Goal: Register for event/course

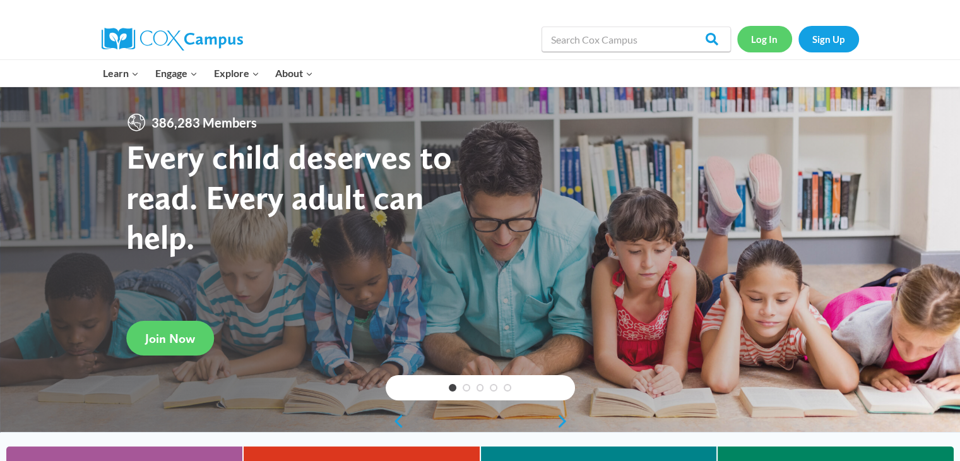
click at [775, 39] on link "Log In" at bounding box center [764, 39] width 55 height 26
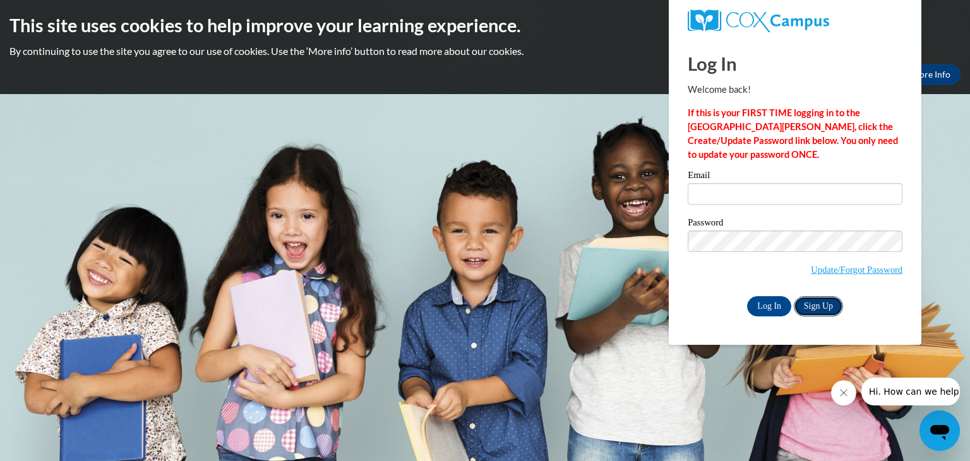
click at [808, 311] on link "Sign Up" at bounding box center [818, 306] width 49 height 20
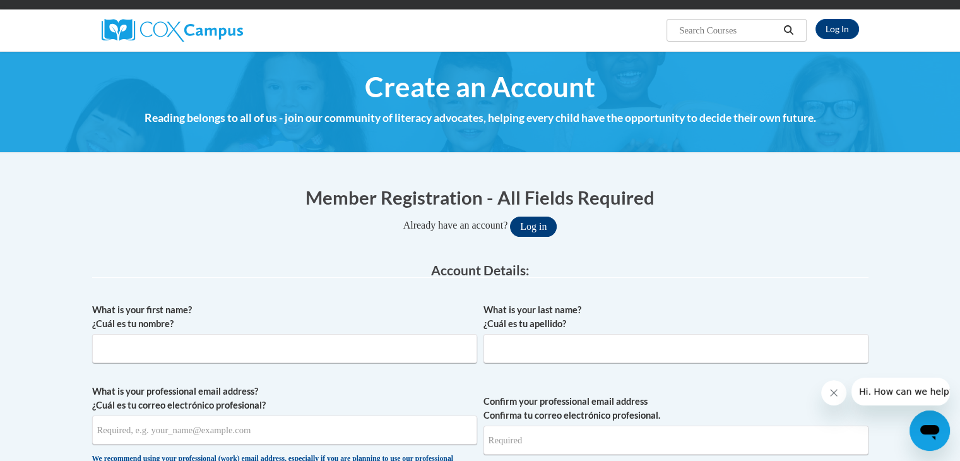
scroll to position [87, 0]
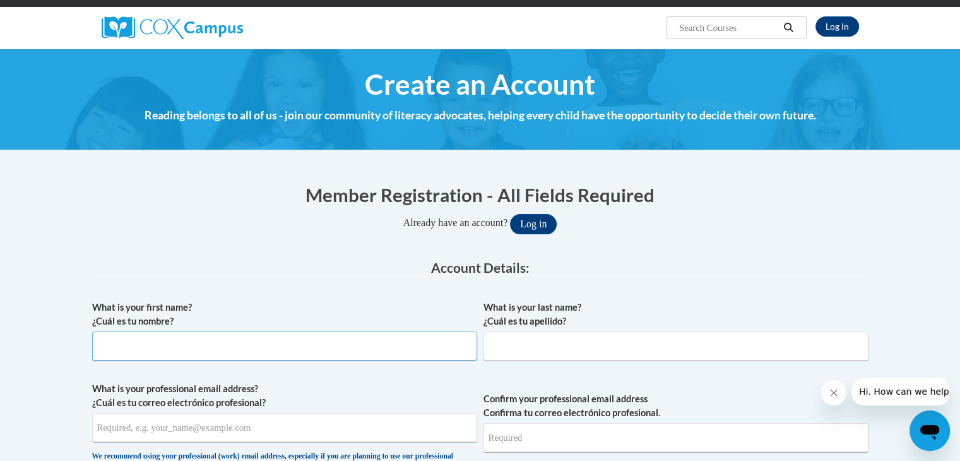
click at [339, 354] on input "What is your first name? ¿Cuál es tu nombre?" at bounding box center [284, 345] width 385 height 29
type input "[PERSON_NAME]"
click at [513, 352] on input "What is your last name? ¿Cuál es tu apellido?" at bounding box center [676, 345] width 385 height 29
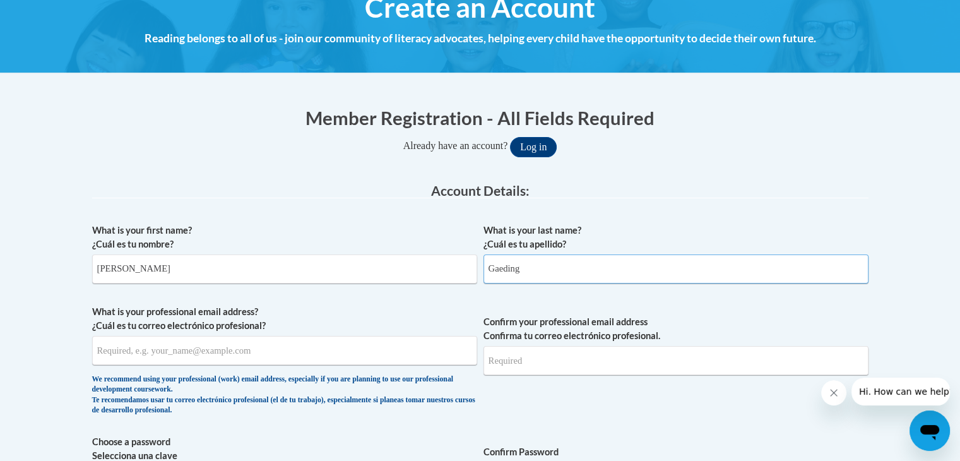
scroll to position [169, 0]
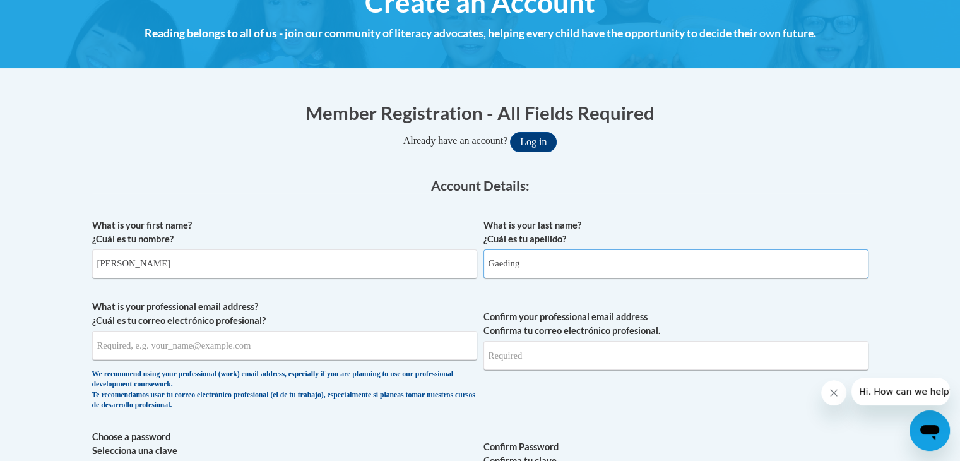
type input "Gaeding"
click at [332, 352] on input "What is your professional email address? ¿Cuál es tu correo electrónico profesi…" at bounding box center [284, 345] width 385 height 29
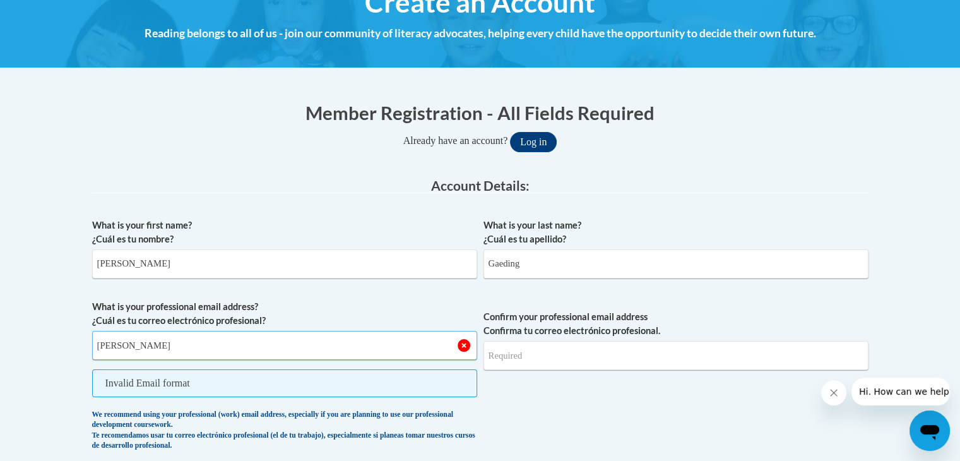
type input "[PERSON_NAME][EMAIL_ADDRESS][PERSON_NAME][DOMAIN_NAME]"
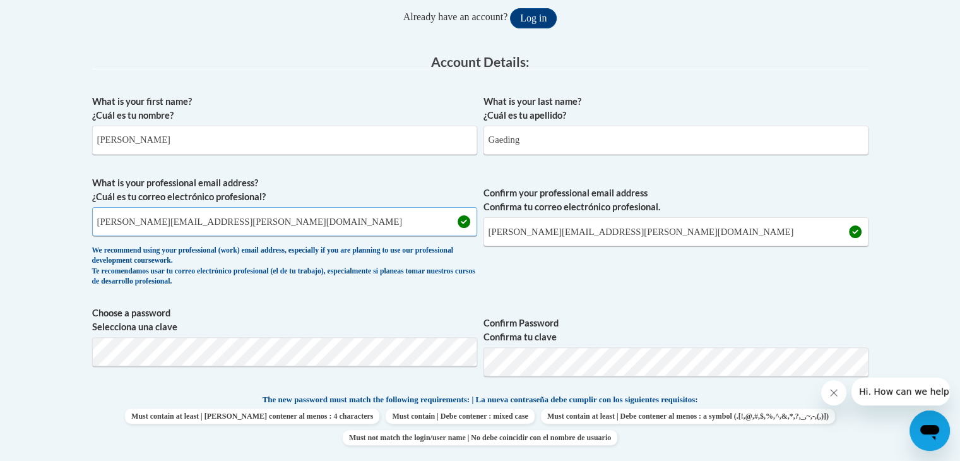
scroll to position [300, 0]
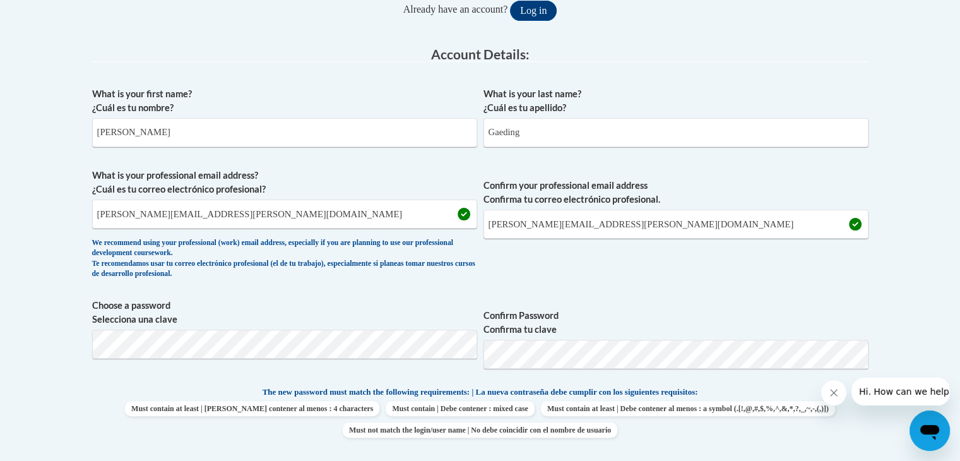
click at [368, 366] on span "Choose a password Selecciona una clave" at bounding box center [284, 339] width 385 height 80
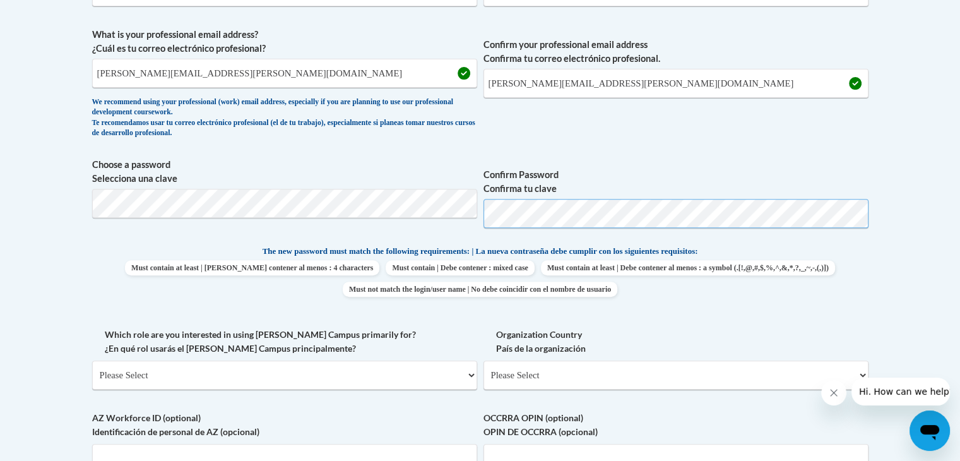
scroll to position [451, 0]
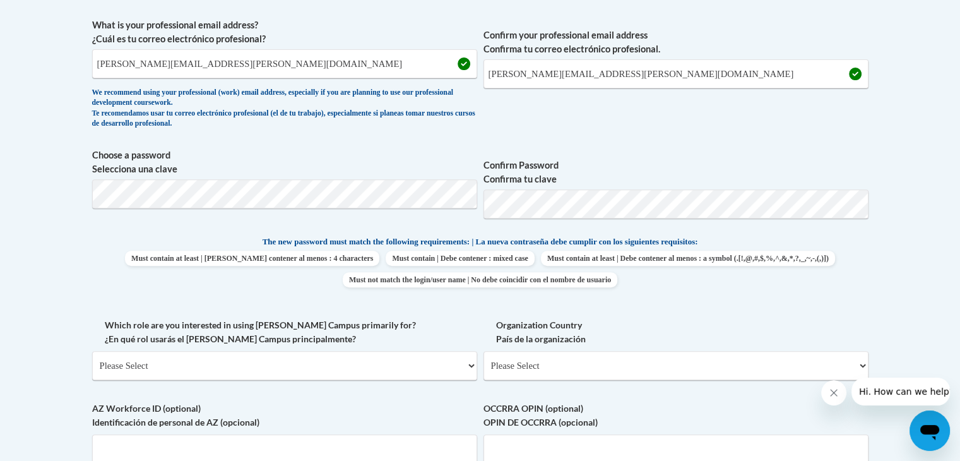
click at [667, 164] on label "Confirm Password Confirma tu clave" at bounding box center [676, 172] width 385 height 28
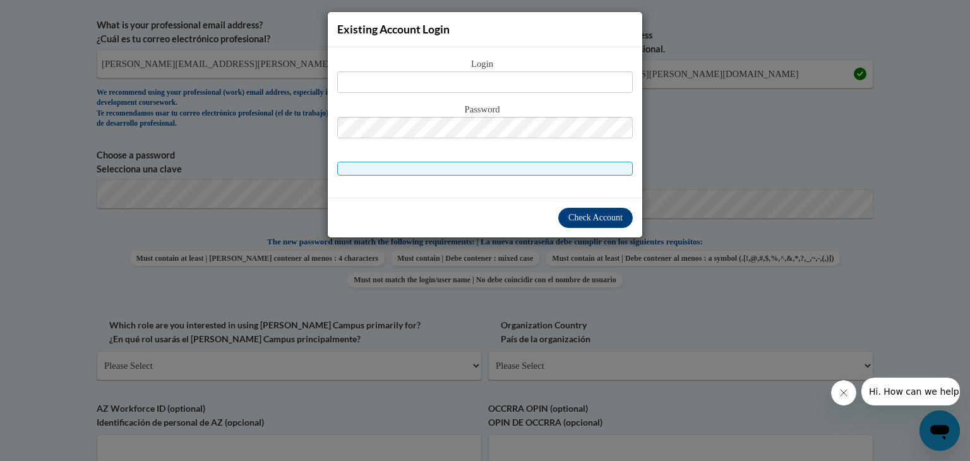
click at [523, 215] on div "Check Account" at bounding box center [485, 218] width 314 height 40
click at [519, 280] on div "Existing Account Login Login Password" at bounding box center [485, 230] width 970 height 461
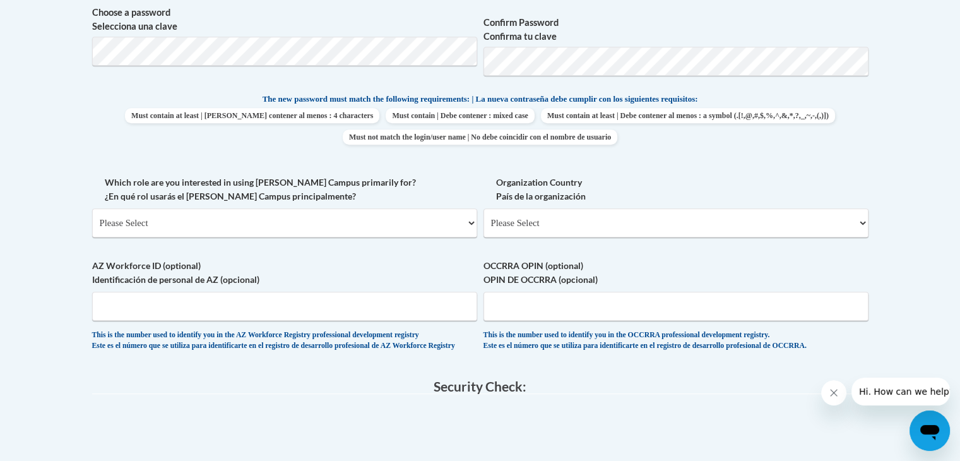
scroll to position [595, 0]
click at [422, 213] on select "Please Select College/University | Colegio/Universidad Community/Nonprofit Part…" at bounding box center [284, 221] width 385 height 29
select select "5a18ea06-2b54-4451-96f2-d152daf9eac5"
click at [92, 207] on select "Please Select College/University | Colegio/Universidad Community/Nonprofit Part…" at bounding box center [284, 221] width 385 height 29
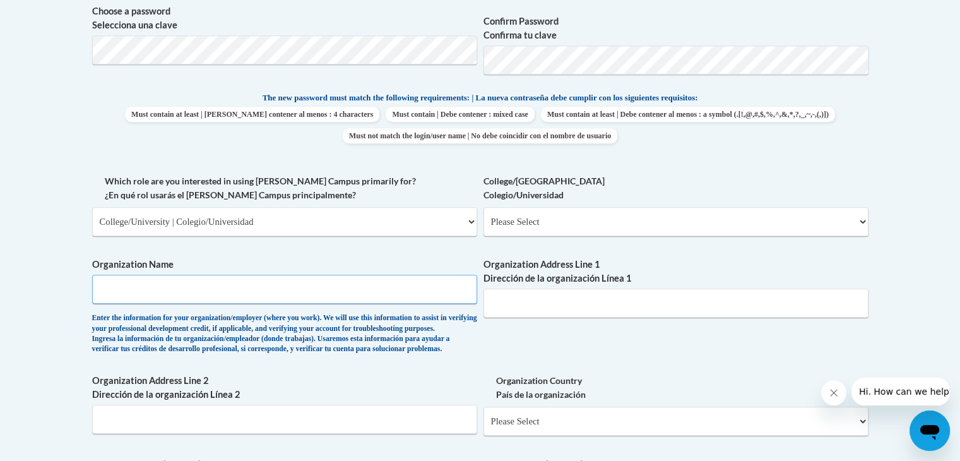
click at [444, 286] on input "Organization Name" at bounding box center [284, 289] width 385 height 29
click at [531, 230] on select "Please Select College/University Staff | Empleado universitario College/Univers…" at bounding box center [676, 221] width 385 height 29
select select "99b32b07-cffc-426c-8bf6-0cd77760d84b"
click at [484, 207] on select "Please Select College/University Staff | Empleado universitario College/Univers…" at bounding box center [676, 221] width 385 height 29
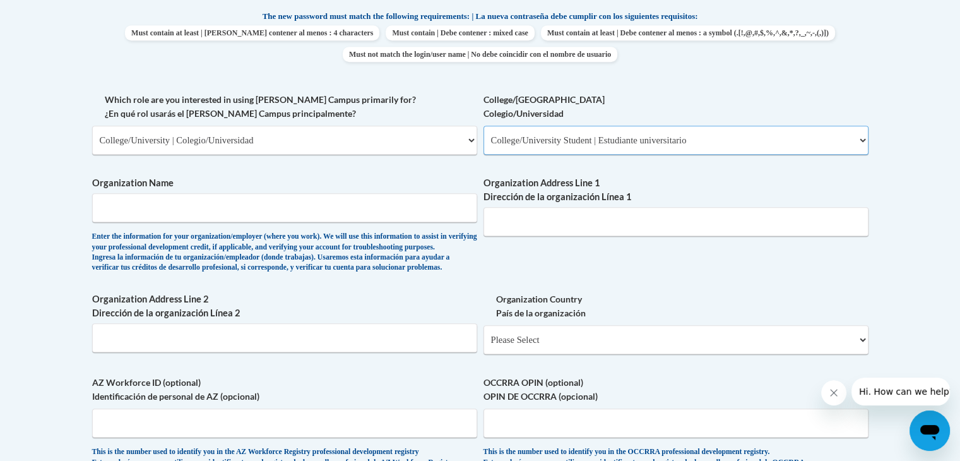
scroll to position [681, 0]
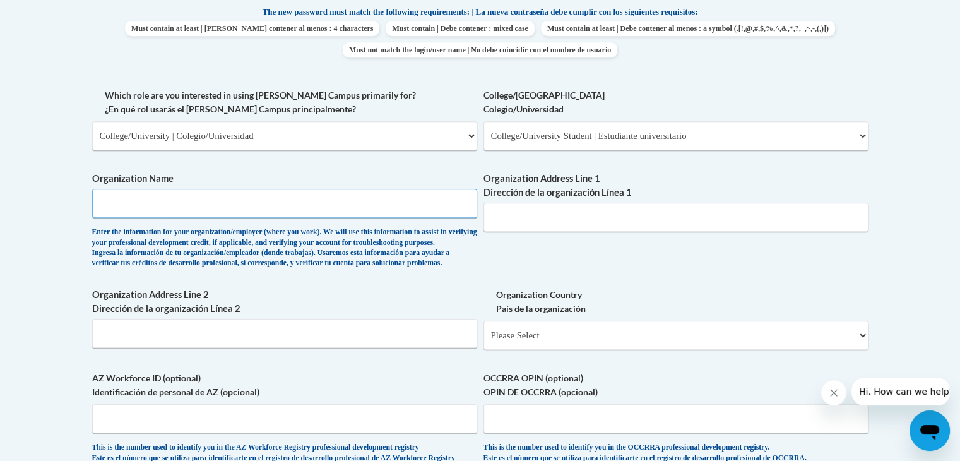
click at [316, 211] on input "Organization Name" at bounding box center [284, 203] width 385 height 29
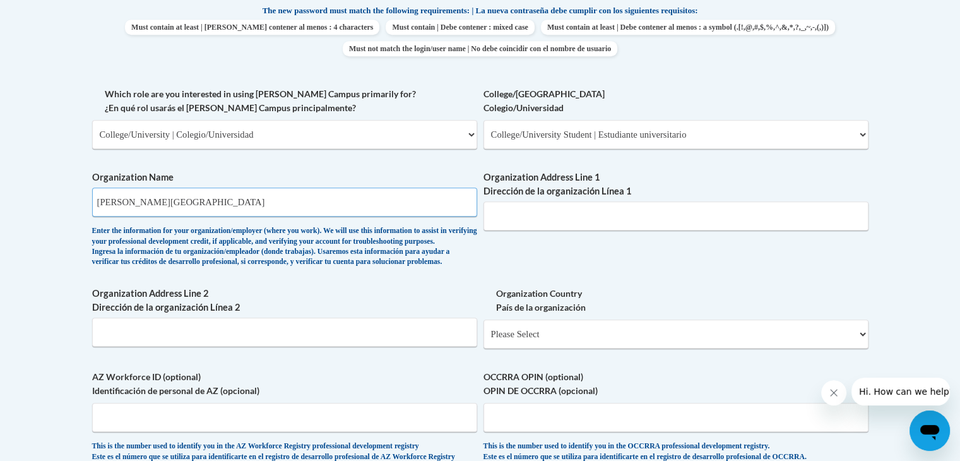
type input "Butler University"
click at [556, 251] on div "What is your first name? ¿Cuál es tu nombre? Emily What is your last name? ¿Cuá…" at bounding box center [480, 87] width 776 height 775
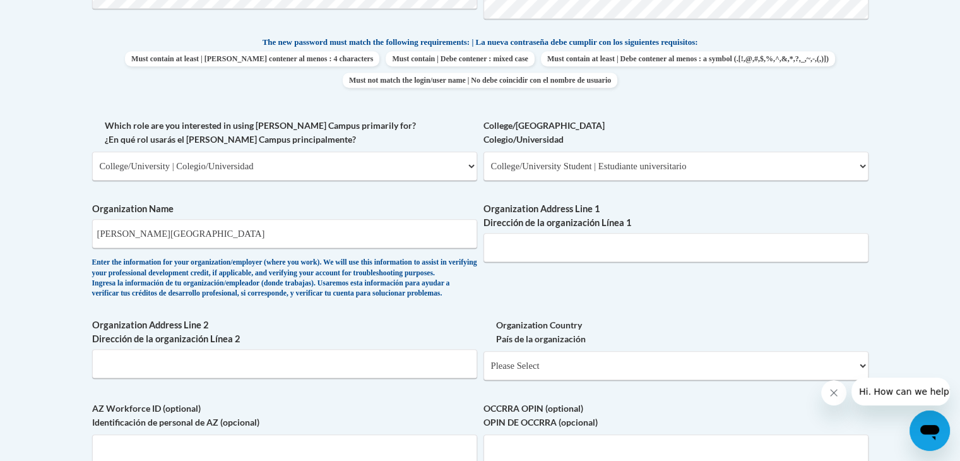
scroll to position [722, 0]
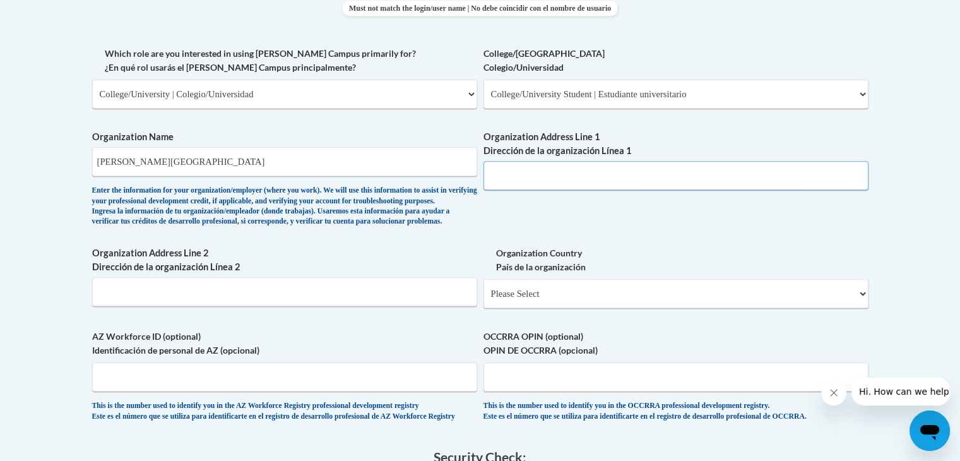
click at [545, 176] on input "Organization Address Line 1 Dirección de la organización Línea 1" at bounding box center [676, 175] width 385 height 29
type input "2"
type input "4550 Sunset Ave"
click at [338, 316] on div "Organization Address Line 2 Dirección de la organización Línea 2" at bounding box center [284, 280] width 385 height 69
click at [528, 308] on select "Please Select United States | Estados Unidos Outside of the United States | Fue…" at bounding box center [676, 293] width 385 height 29
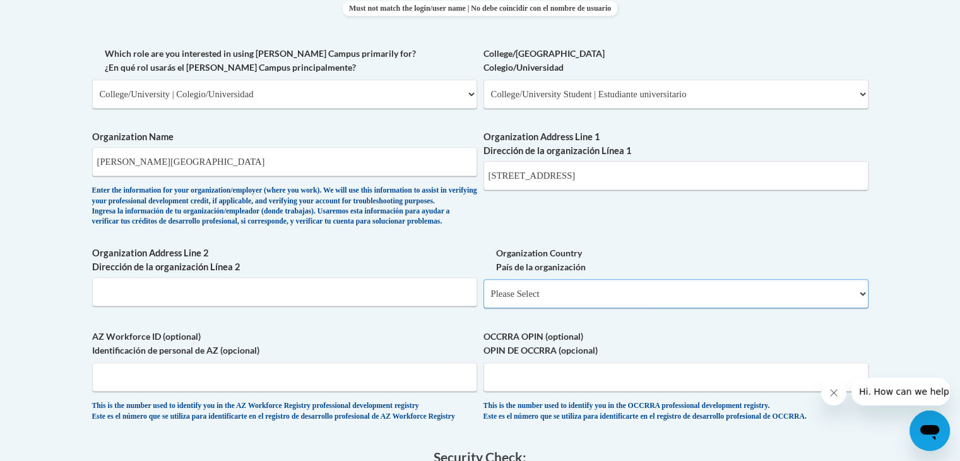
select select "ad49bcad-a171-4b2e-b99c-48b446064914"
click at [484, 299] on select "Please Select United States | Estados Unidos Outside of the United States | Fue…" at bounding box center [676, 293] width 385 height 29
select select
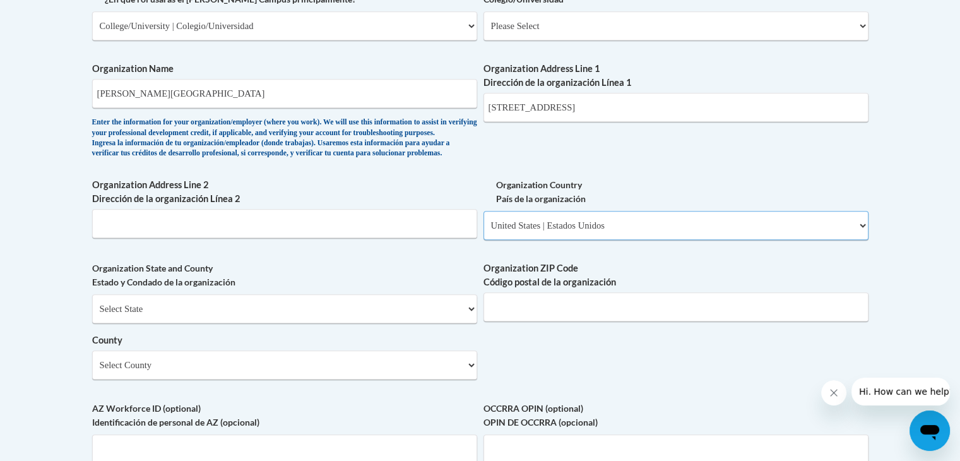
scroll to position [792, 0]
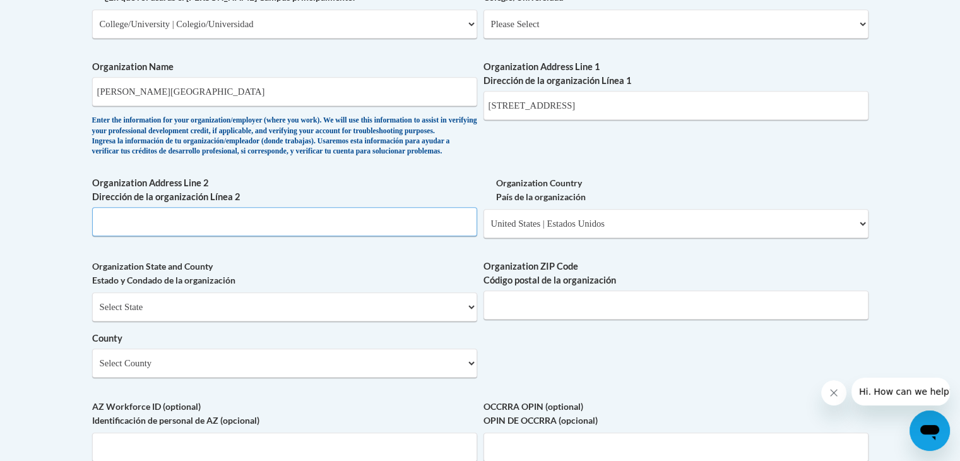
click at [383, 236] on input "Organization Address Line 2 Dirección de la organización Línea 2" at bounding box center [284, 221] width 385 height 29
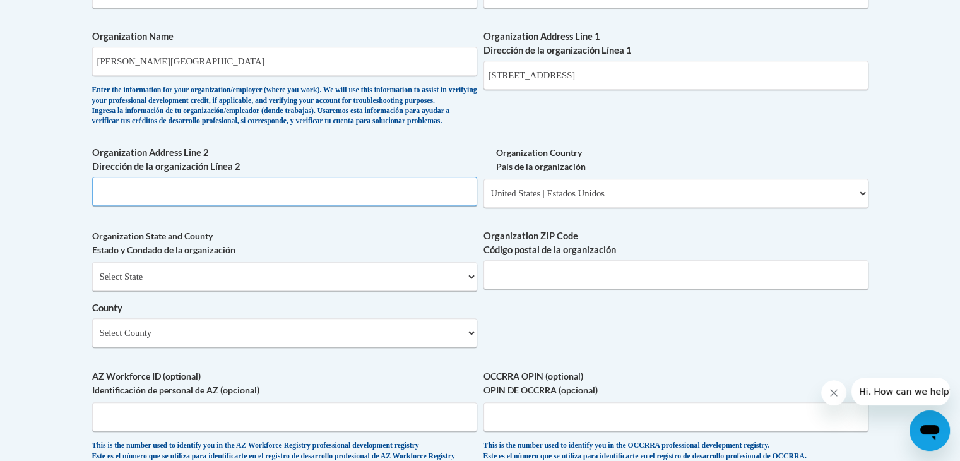
scroll to position [823, 0]
click at [356, 290] on select "Select State Alabama Alaska Arizona Arkansas California Colorado Connecticut De…" at bounding box center [284, 275] width 385 height 29
select select "Indiana"
click at [92, 282] on select "Select State Alabama Alaska Arizona Arkansas California Colorado Connecticut De…" at bounding box center [284, 275] width 385 height 29
click at [336, 347] on select "Select County Adams Allen Bartholomew Benton Blackford Boone Brown Carroll Cass…" at bounding box center [284, 332] width 385 height 29
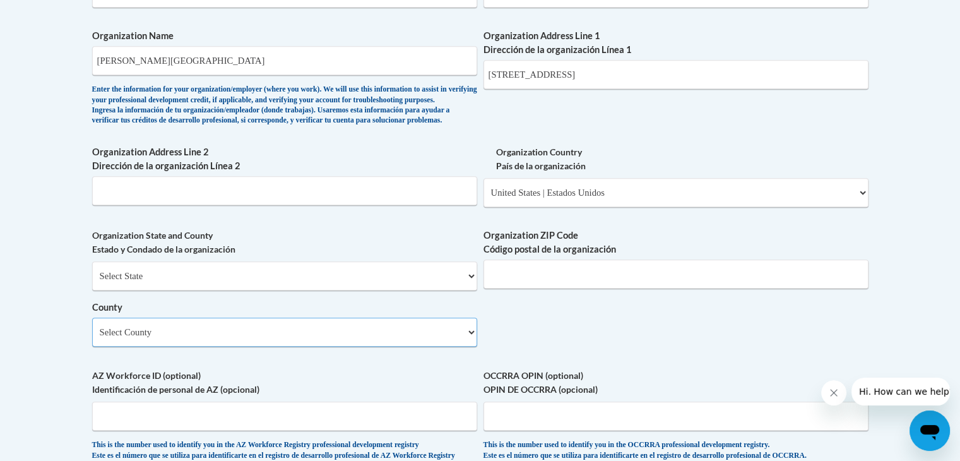
select select "Marion"
click at [92, 338] on select "Select County Adams Allen Bartholomew Benton Blackford Boone Brown Carroll Cass…" at bounding box center [284, 332] width 385 height 29
click at [514, 289] on input "Organization ZIP Code Código postal de la organización" at bounding box center [676, 273] width 385 height 29
type input "46208"
click at [549, 344] on div "What is your first name? ¿Cuál es tu nombre? Emily What is your last name? ¿Cuá…" at bounding box center [480, 15] width 776 height 915
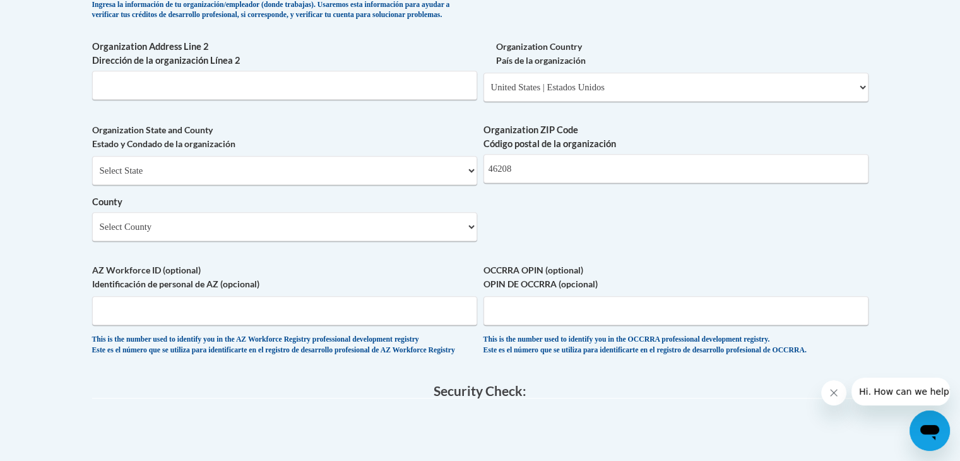
scroll to position [929, 0]
click at [364, 324] on input "AZ Workforce ID (optional) Identificación de personal de AZ (opcional)" at bounding box center [284, 309] width 385 height 29
click at [376, 355] on div "This is the number used to identify you in the AZ Workforce Registry profession…" at bounding box center [284, 344] width 385 height 21
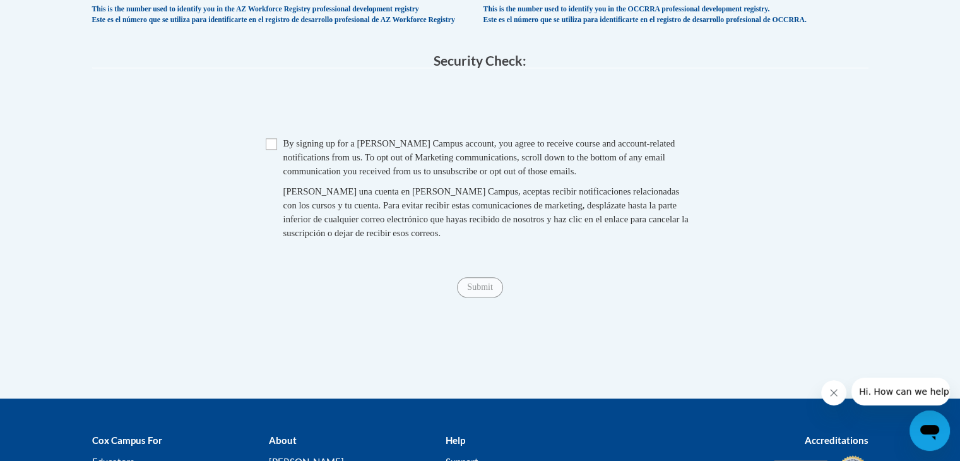
scroll to position [1263, 0]
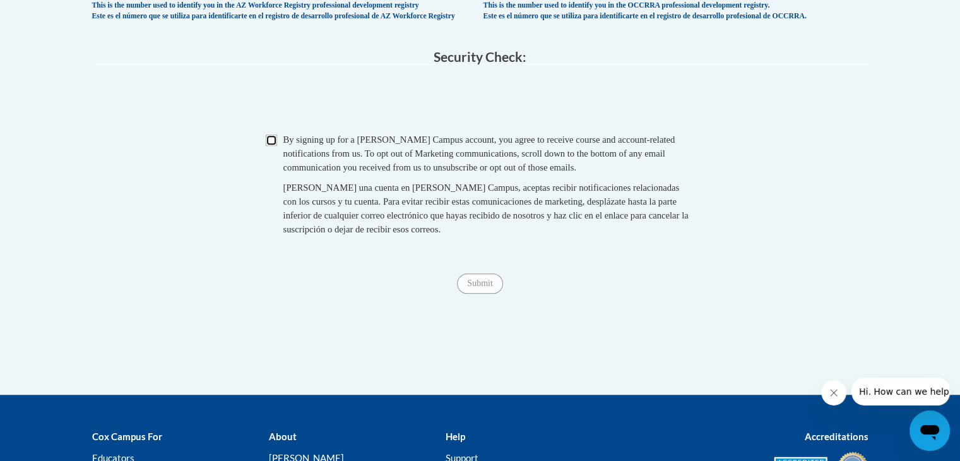
click at [270, 146] on input "Checkbox" at bounding box center [271, 139] width 11 height 11
checkbox input "true"
click at [483, 294] on input "Submit" at bounding box center [479, 283] width 45 height 20
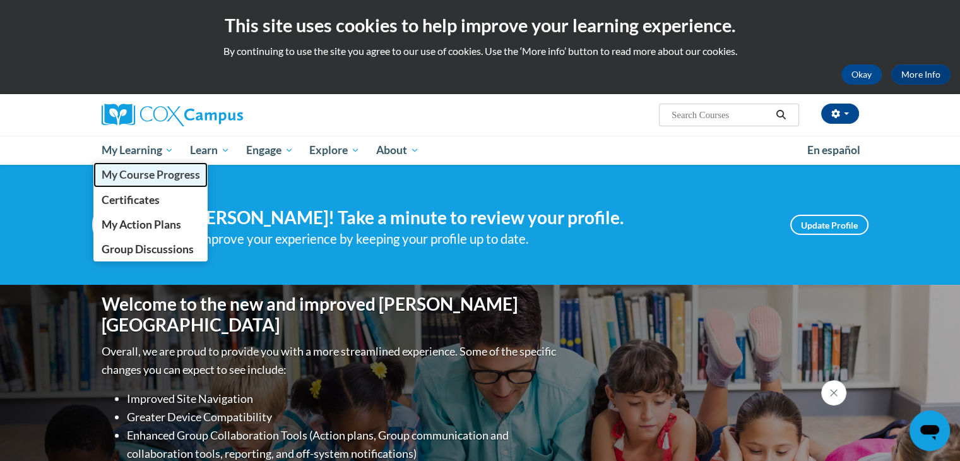
click at [132, 168] on span "My Course Progress" at bounding box center [150, 174] width 98 height 13
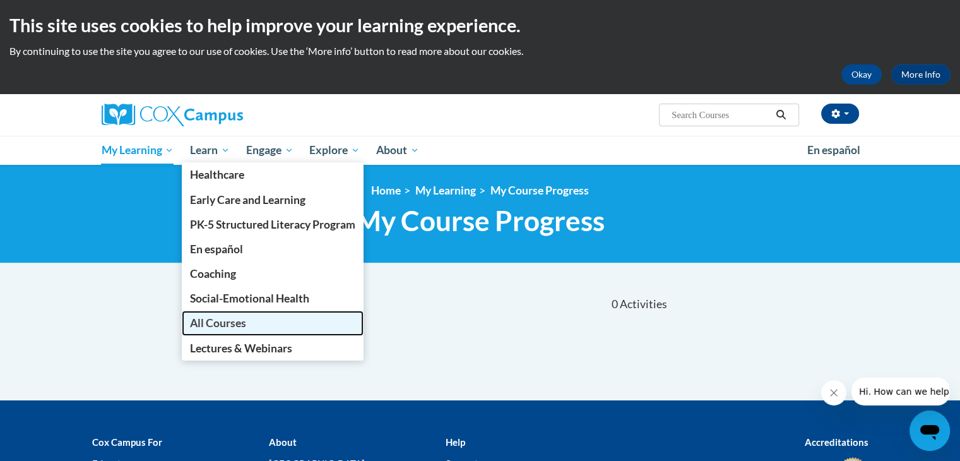
click at [220, 324] on span "All Courses" at bounding box center [218, 322] width 56 height 13
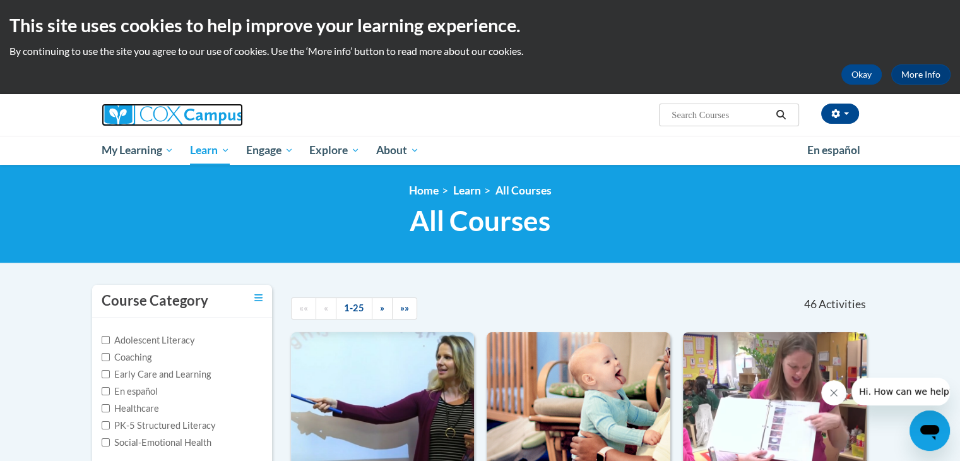
click at [169, 110] on img at bounding box center [172, 115] width 141 height 23
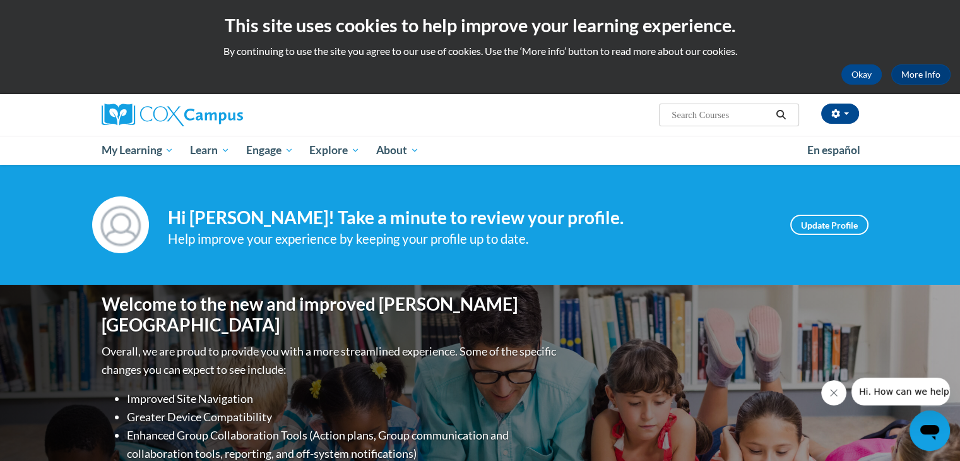
click at [694, 107] on input "Search..." at bounding box center [720, 114] width 101 height 15
type input "Oral Language is the Foundation for Literacy"
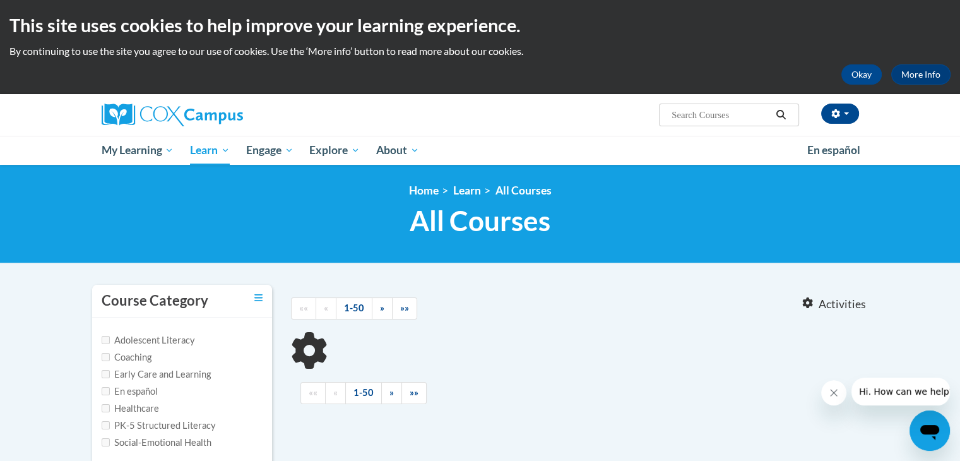
type input "Oral Language is the Foundation for Literacy"
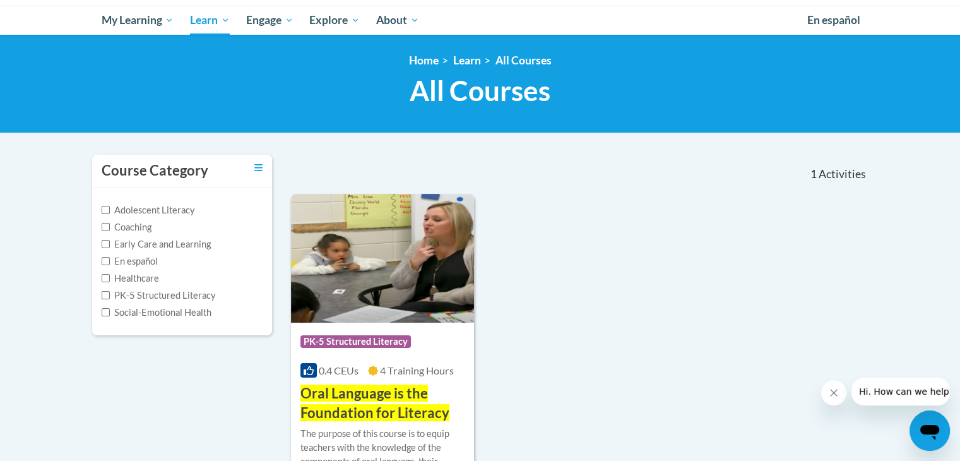
scroll to position [184, 0]
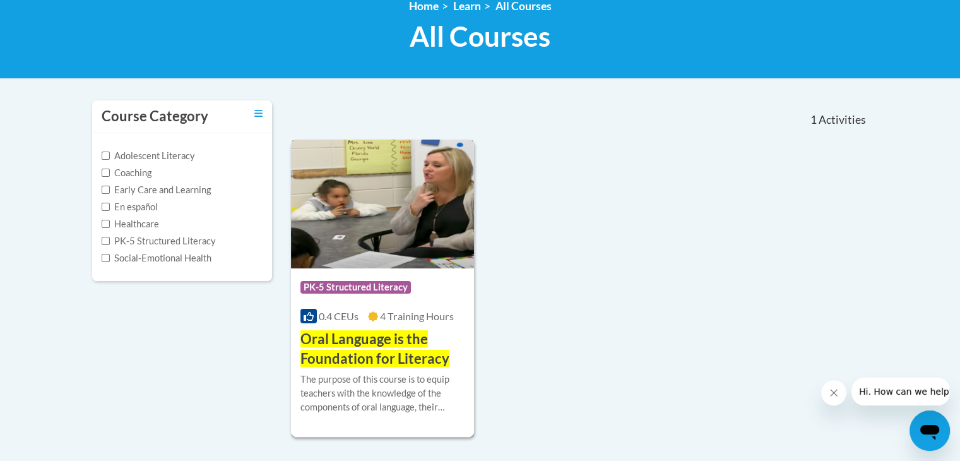
click at [418, 300] on div "Course Category: PK-5 Structured Literacy" at bounding box center [382, 289] width 165 height 28
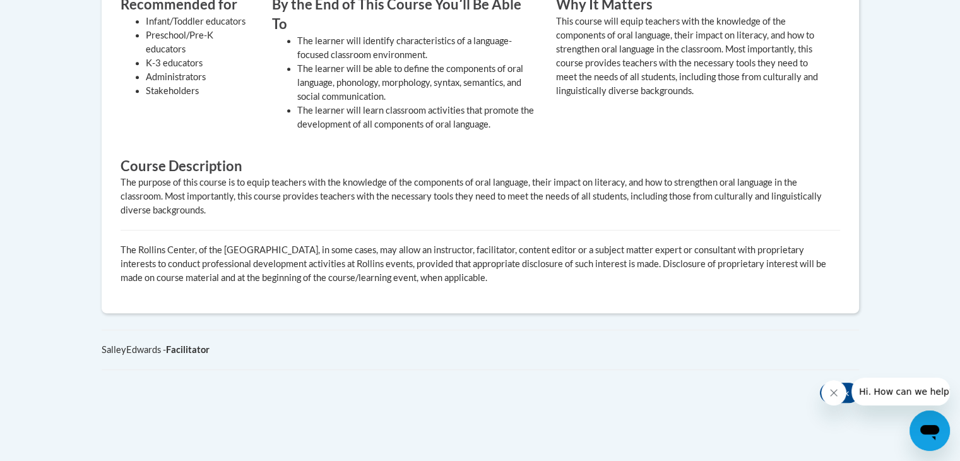
scroll to position [189, 0]
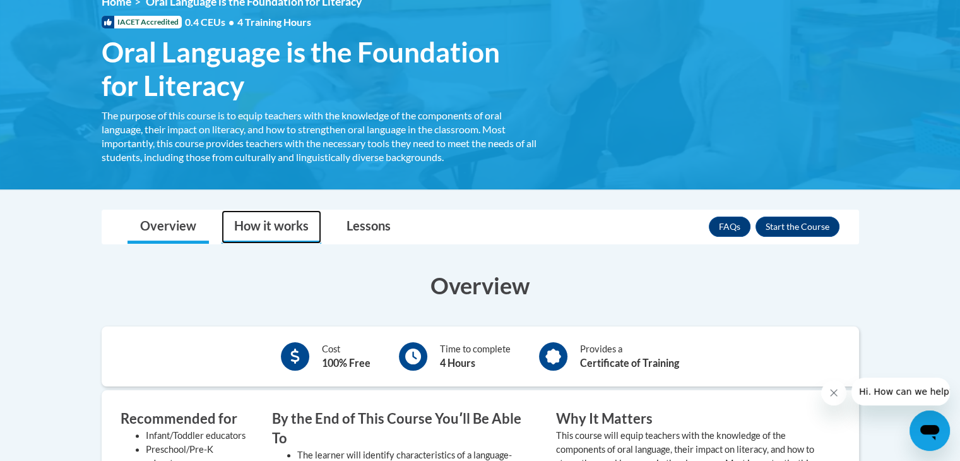
click at [283, 226] on link "How it works" at bounding box center [272, 226] width 100 height 33
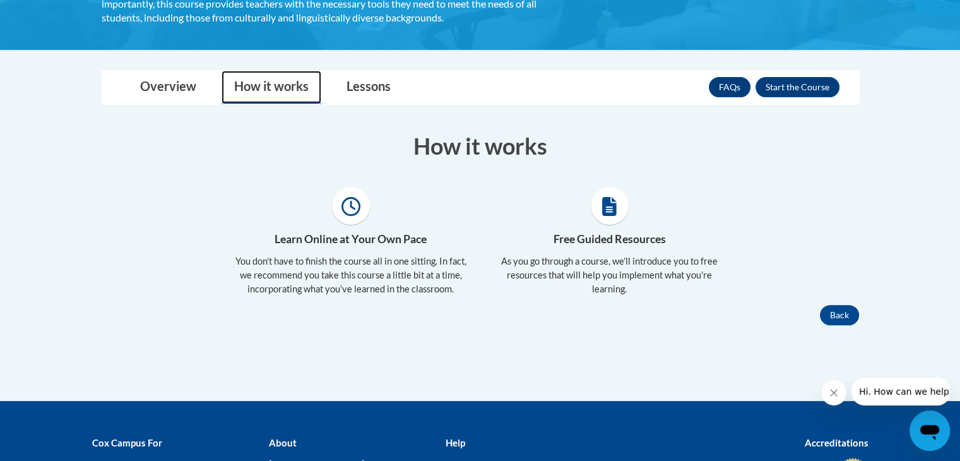
scroll to position [328, 0]
click at [364, 80] on link "Lessons" at bounding box center [368, 87] width 69 height 33
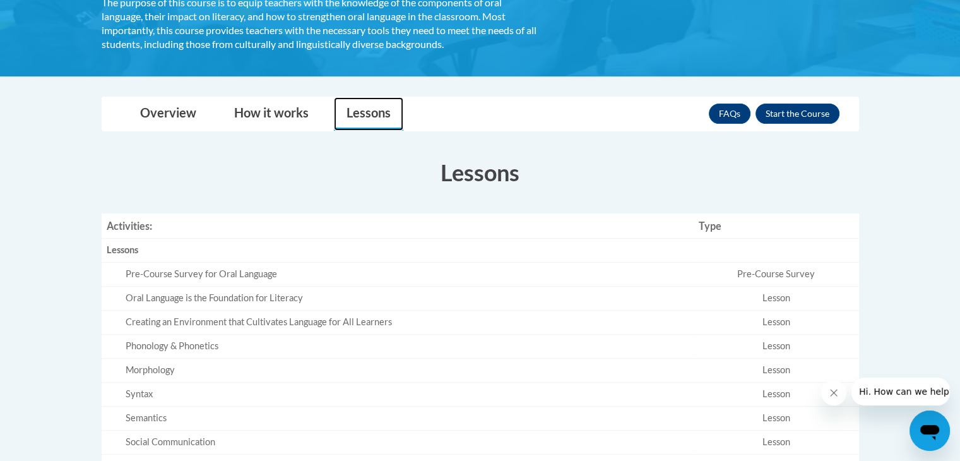
scroll to position [300, 0]
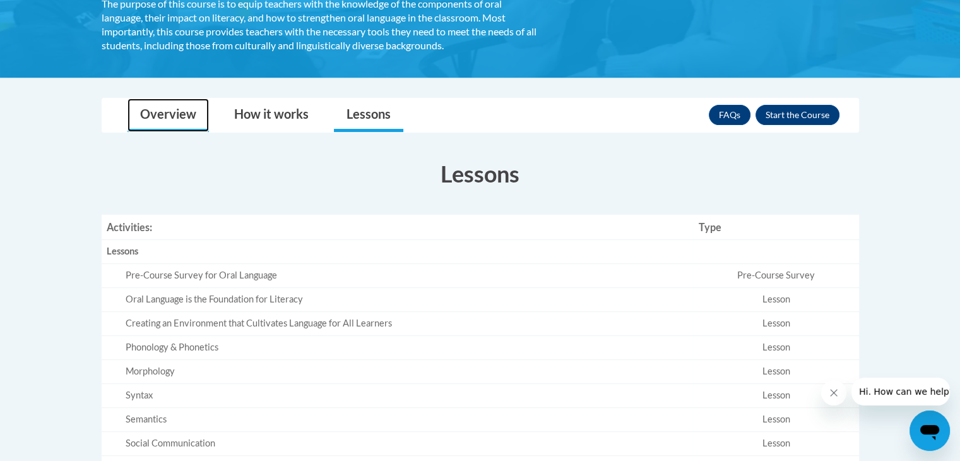
click at [153, 123] on link "Overview" at bounding box center [168, 114] width 81 height 33
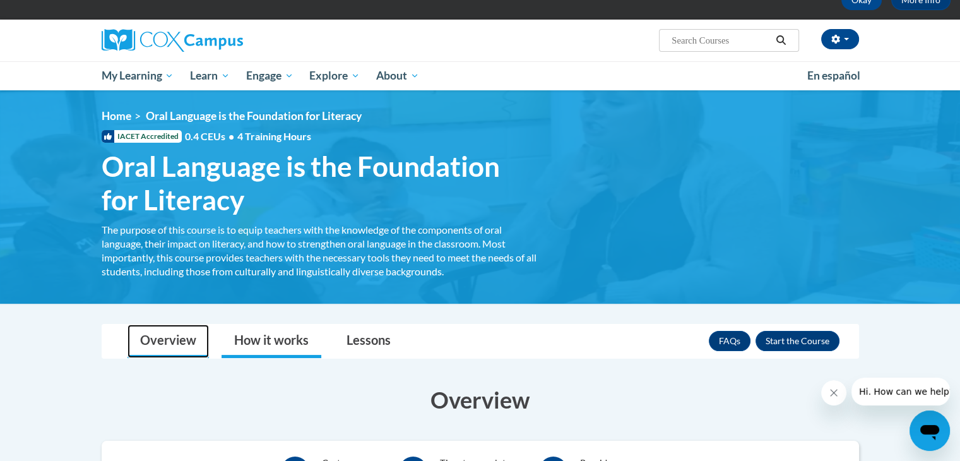
scroll to position [52, 0]
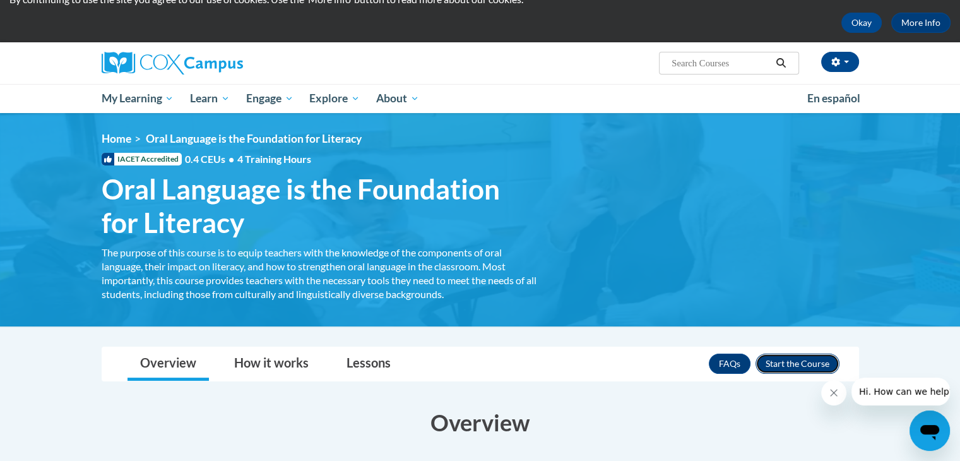
click at [793, 367] on button "Enroll" at bounding box center [798, 364] width 84 height 20
